Goal: Transaction & Acquisition: Purchase product/service

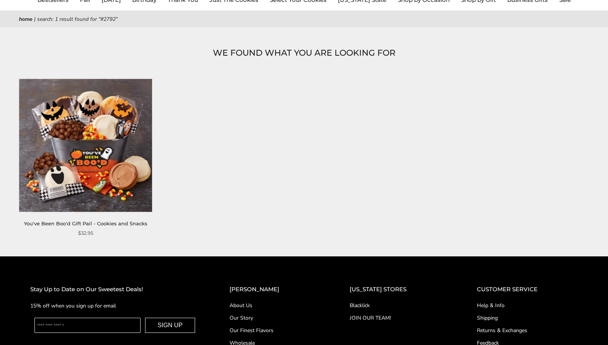
scroll to position [85, 0]
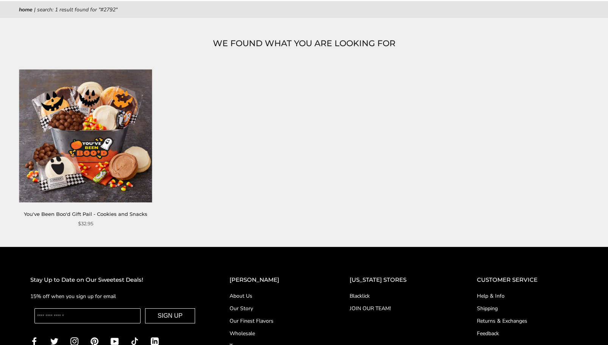
click at [97, 188] on img at bounding box center [85, 135] width 133 height 133
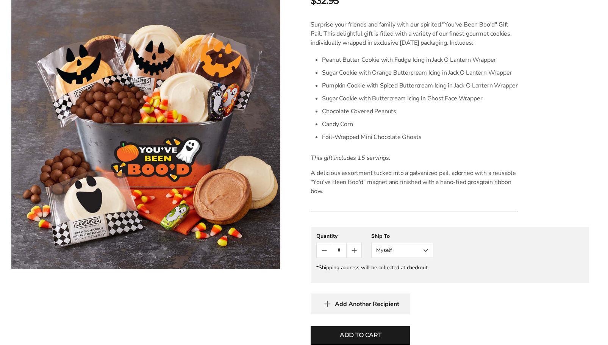
scroll to position [200, 0]
click at [428, 254] on button "Myself" at bounding box center [402, 249] width 62 height 15
click at [417, 278] on button "Other Recipient" at bounding box center [401, 278] width 61 height 14
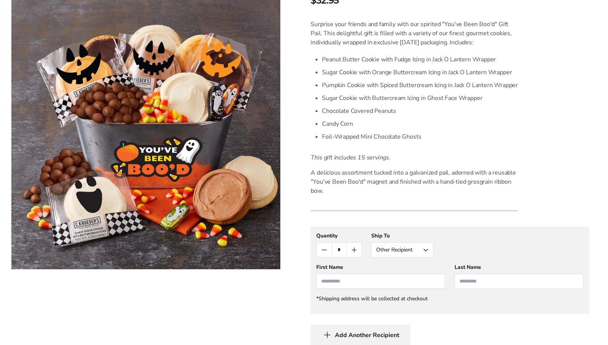
click at [402, 284] on input "First Name" at bounding box center [380, 281] width 129 height 15
type input "*****"
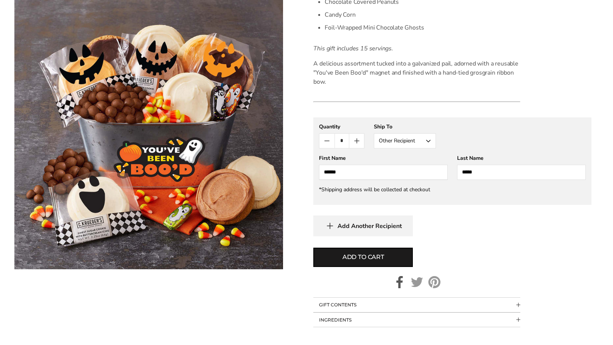
scroll to position [309, 0]
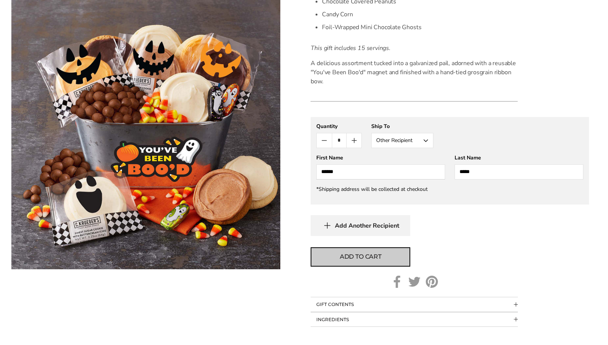
type input "*****"
click at [360, 248] on button "Add to cart" at bounding box center [360, 256] width 100 height 19
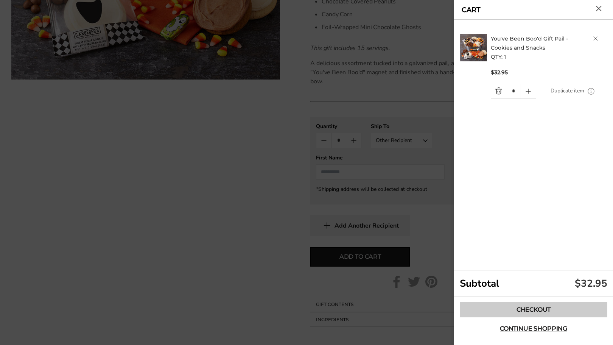
click at [534, 312] on link "Checkout" at bounding box center [534, 309] width 148 height 15
